Goal: Complete application form: Complete application form

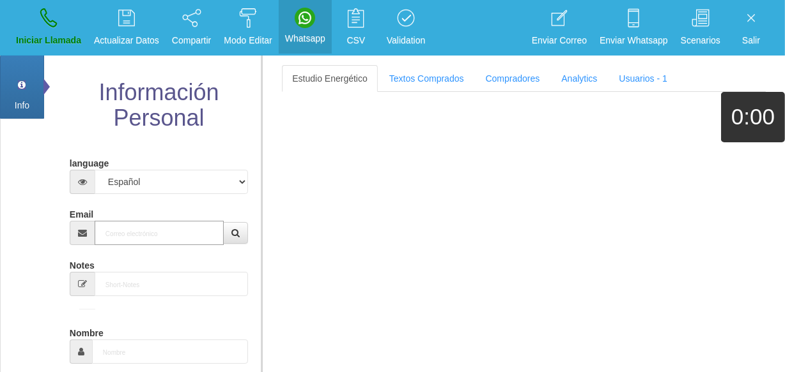
click at [159, 239] on input "Email" at bounding box center [159, 233] width 129 height 24
paste input "[PERSON_NAME][EMAIL_ADDRESS][DOMAIN_NAME]"
type input "[PERSON_NAME][EMAIL_ADDRESS][DOMAIN_NAME]"
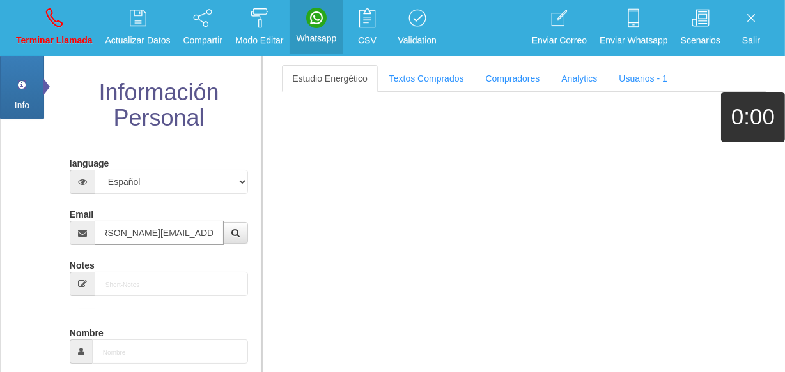
type input "18 Mayo 1946"
select select
type input "[PERSON_NAME]"
select select "2"
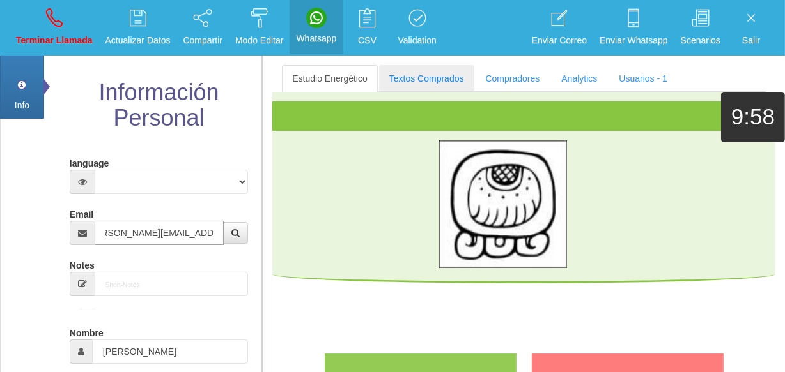
type input "[PERSON_NAME][EMAIL_ADDRESS][DOMAIN_NAME]"
click at [397, 71] on link "Textos Comprados" at bounding box center [426, 78] width 95 height 27
